Goal: Check status: Check status

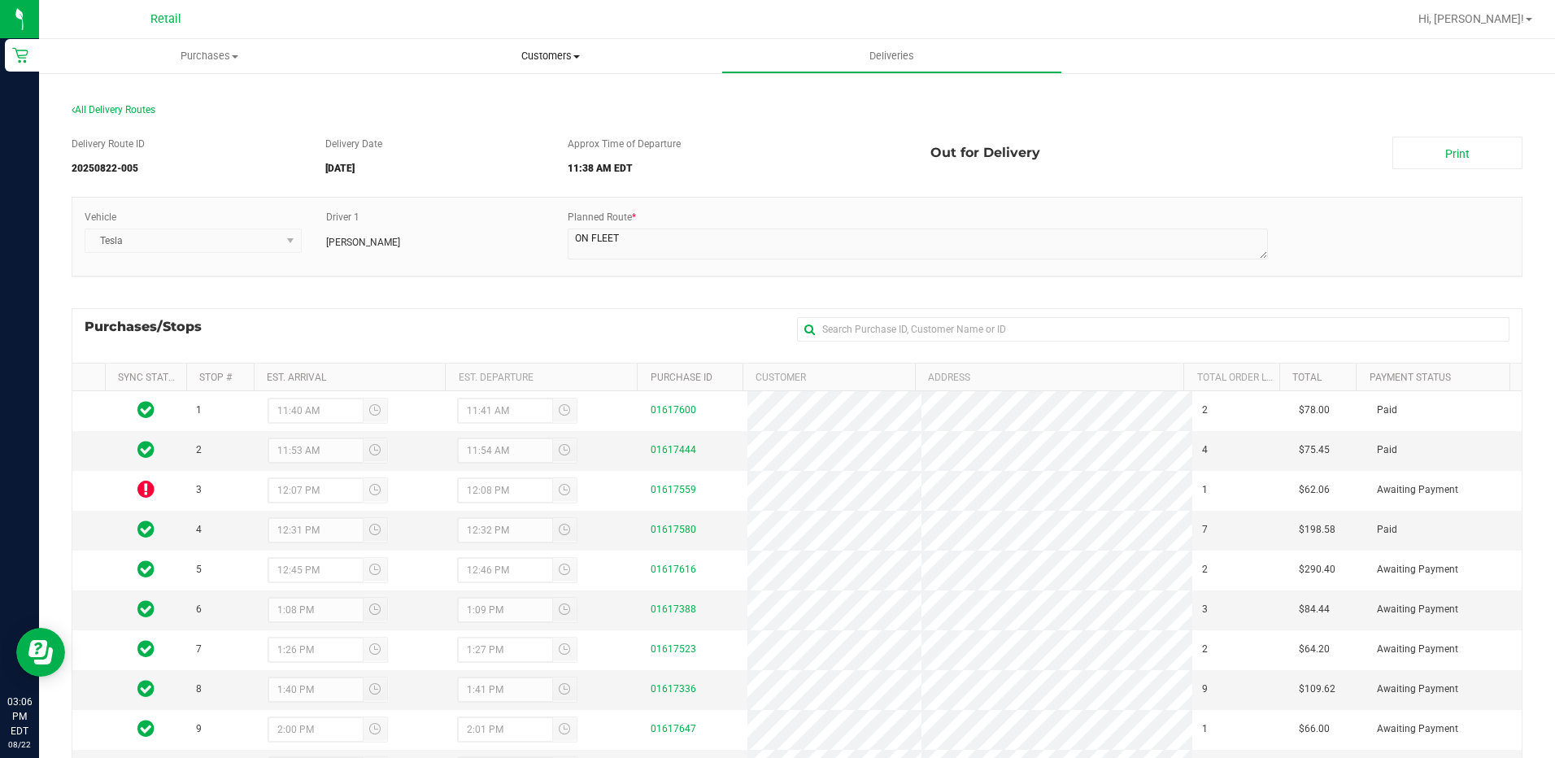
click at [543, 67] on uib-tab-heading "Customers All customers Add a new customer All physicians" at bounding box center [550, 56] width 339 height 33
click at [462, 101] on span "All customers" at bounding box center [438, 98] width 117 height 14
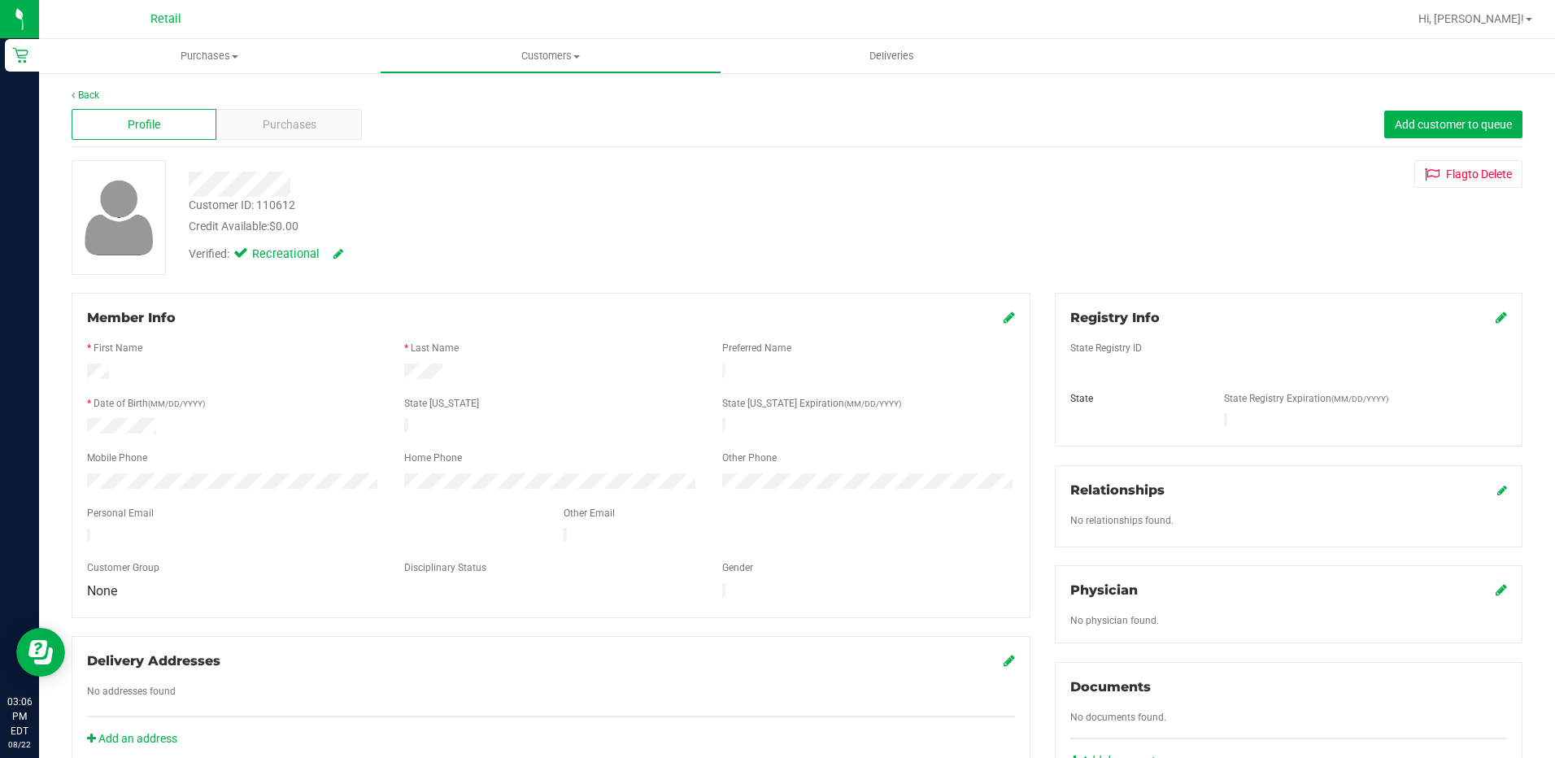
click at [262, 141] on div "Profile Purchases Add customer to queue" at bounding box center [797, 124] width 1451 height 45
click at [298, 126] on span "Purchases" at bounding box center [290, 124] width 54 height 17
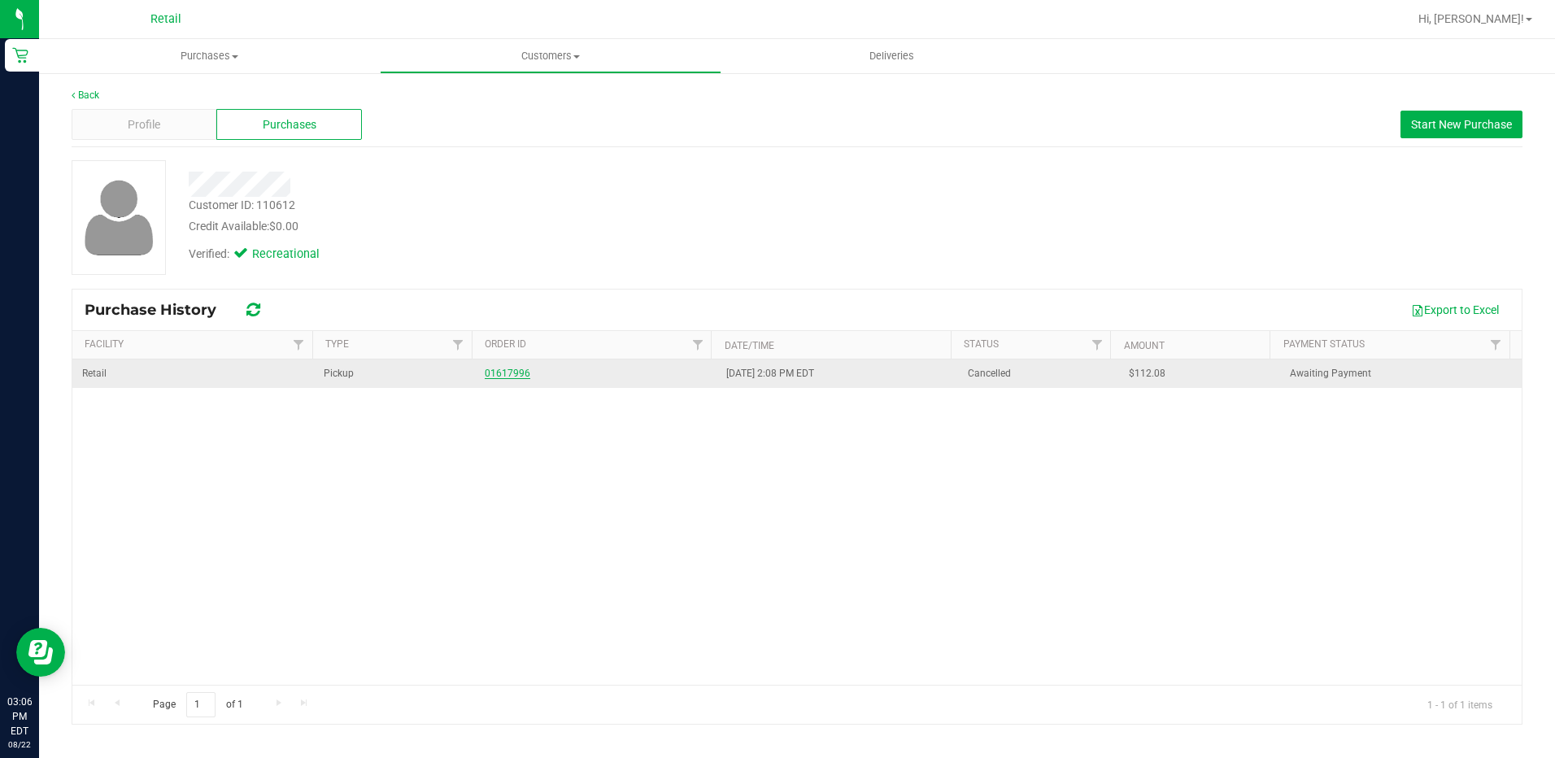
click at [491, 375] on link "01617996" at bounding box center [508, 373] width 46 height 11
